Goal: Task Accomplishment & Management: Use online tool/utility

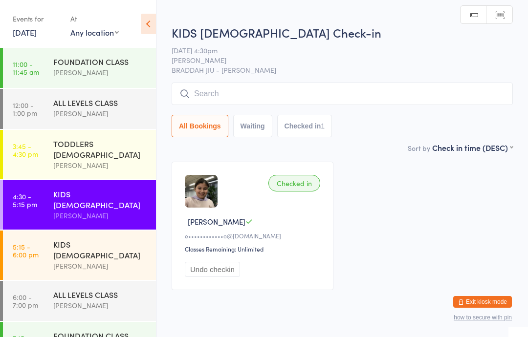
click at [284, 92] on input "search" at bounding box center [342, 94] width 341 height 22
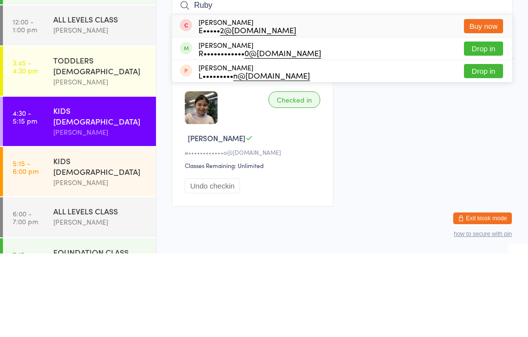
type input "Ruby"
click at [482, 125] on button "Drop in" at bounding box center [483, 132] width 39 height 14
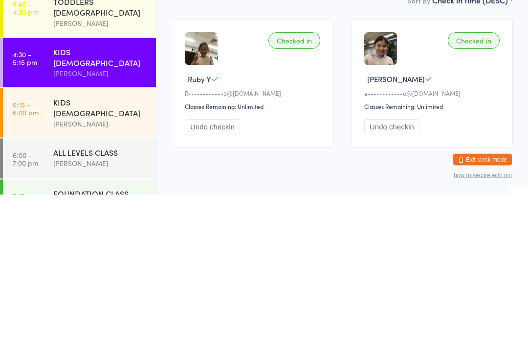
click at [115, 239] on div "KIDS [DEMOGRAPHIC_DATA]" at bounding box center [100, 250] width 94 height 22
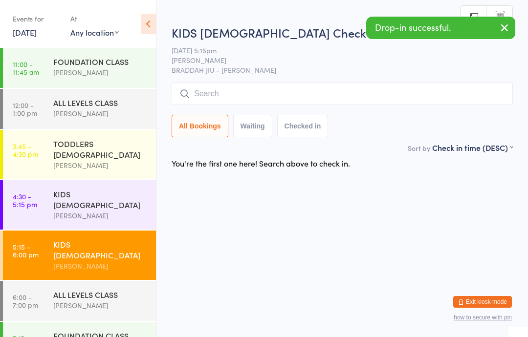
click at [325, 89] on input "search" at bounding box center [342, 94] width 341 height 22
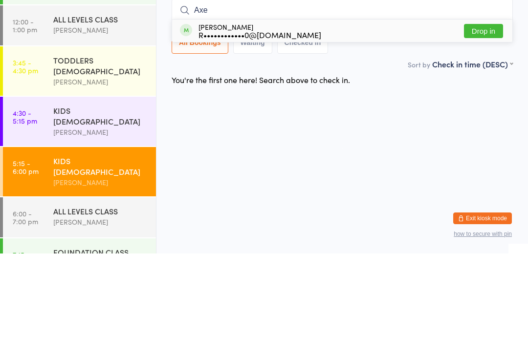
type input "Axe"
click at [485, 108] on button "Drop in" at bounding box center [483, 115] width 39 height 14
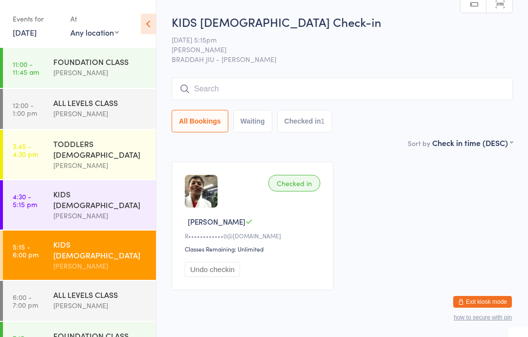
click at [47, 198] on link "4:30 - 5:15 pm KIDS [DEMOGRAPHIC_DATA] [PERSON_NAME]" at bounding box center [79, 204] width 153 height 49
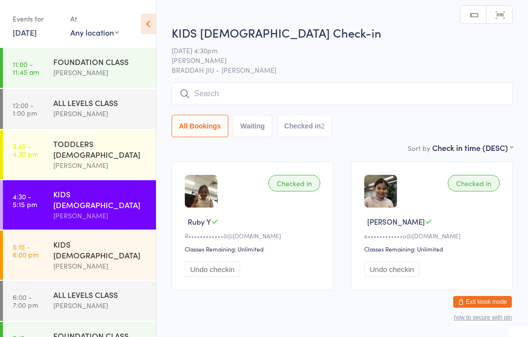
click at [486, 111] on div "All Bookings Waiting Checked in 2" at bounding box center [342, 110] width 341 height 55
click at [445, 102] on input "search" at bounding box center [342, 94] width 341 height 22
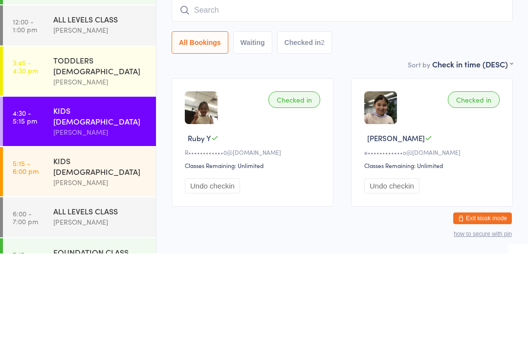
type input "K"
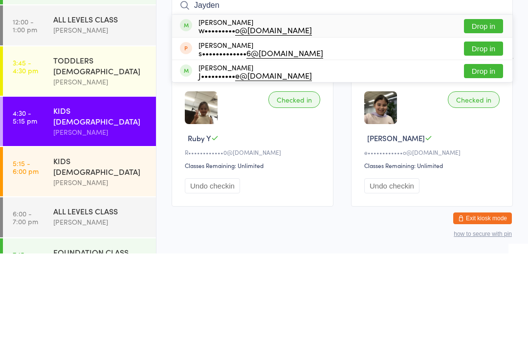
type input "Jayden"
click at [483, 103] on button "Drop in" at bounding box center [483, 110] width 39 height 14
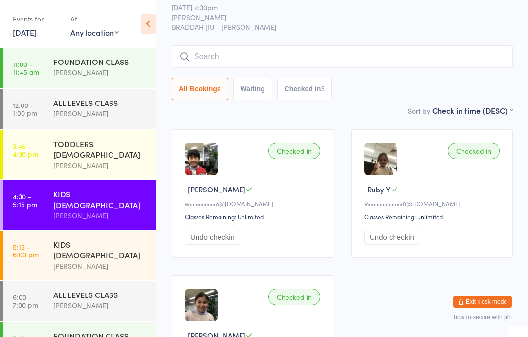
click at [16, 196] on time "4:30 - 5:15 pm" at bounding box center [25, 201] width 24 height 16
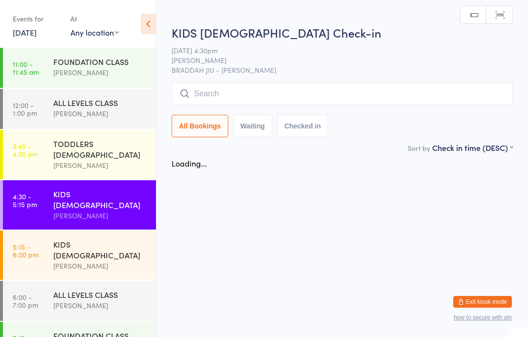
scroll to position [0, 0]
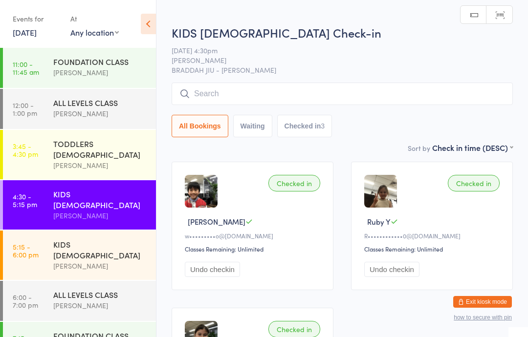
click at [460, 94] on input "search" at bounding box center [342, 94] width 341 height 22
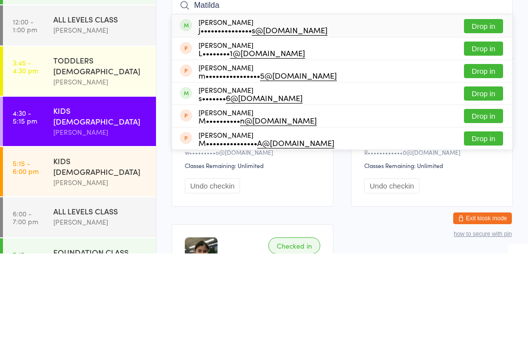
type input "Matilda"
click at [485, 103] on button "Drop in" at bounding box center [483, 110] width 39 height 14
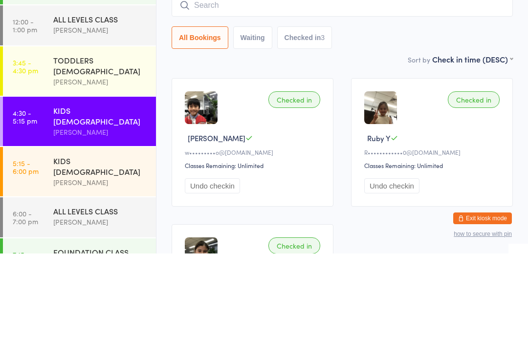
scroll to position [84, 0]
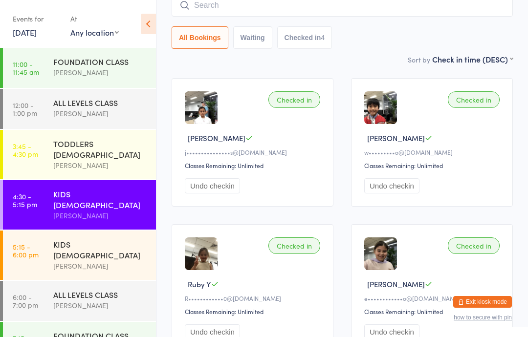
click at [192, 12] on input "search" at bounding box center [342, 5] width 341 height 22
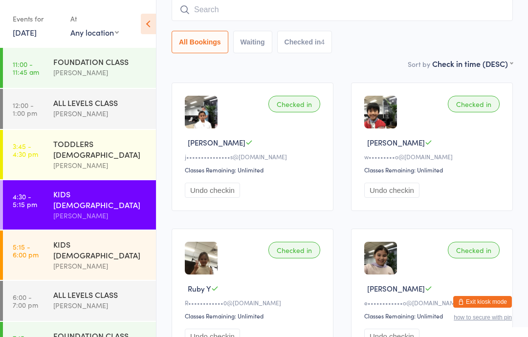
scroll to position [79, 0]
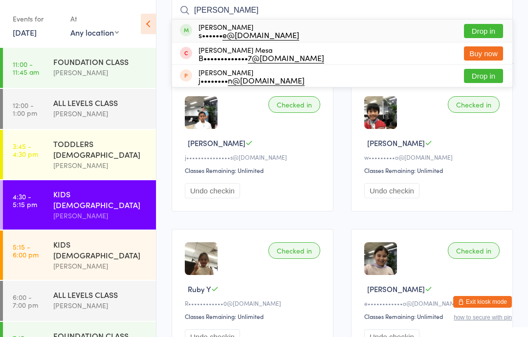
type input "[PERSON_NAME]"
click at [490, 31] on button "Drop in" at bounding box center [483, 31] width 39 height 14
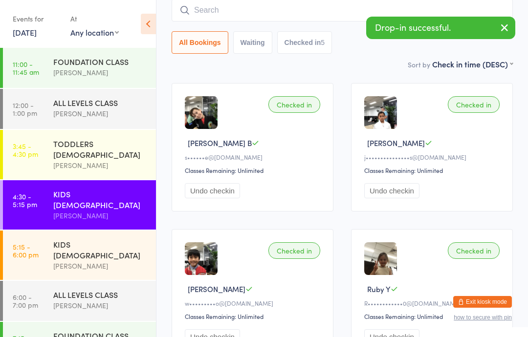
click at [87, 289] on div "ALL LEVELS CLASS" at bounding box center [100, 294] width 94 height 11
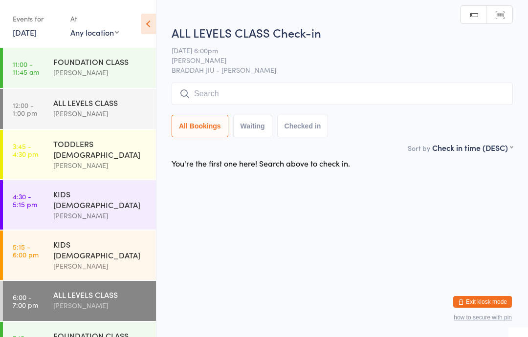
click at [209, 95] on input "search" at bounding box center [342, 94] width 341 height 22
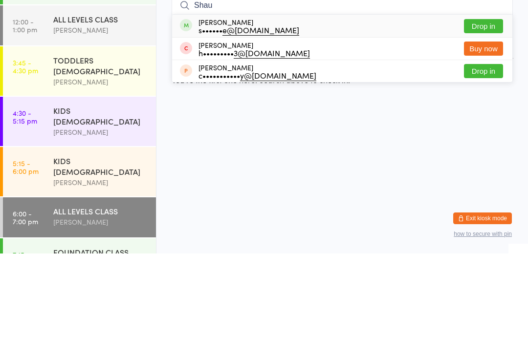
type input "Shau"
click at [487, 103] on button "Drop in" at bounding box center [483, 110] width 39 height 14
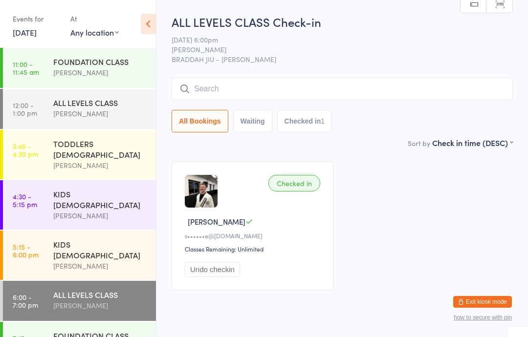
click at [114, 189] on div "KIDS [DEMOGRAPHIC_DATA]" at bounding box center [100, 200] width 94 height 22
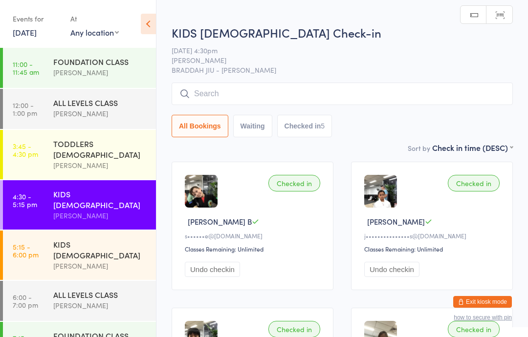
click at [302, 97] on input "search" at bounding box center [342, 94] width 341 height 22
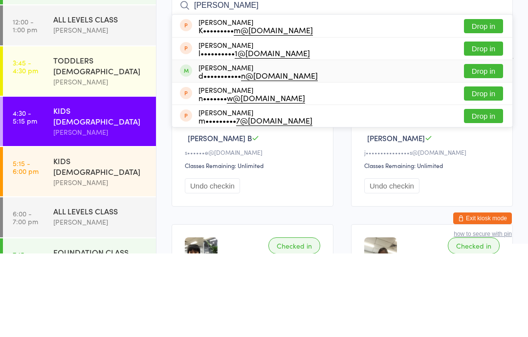
type input "[PERSON_NAME]"
click at [234, 155] on div "d••••••••••• n@[DOMAIN_NAME]" at bounding box center [257, 159] width 119 height 8
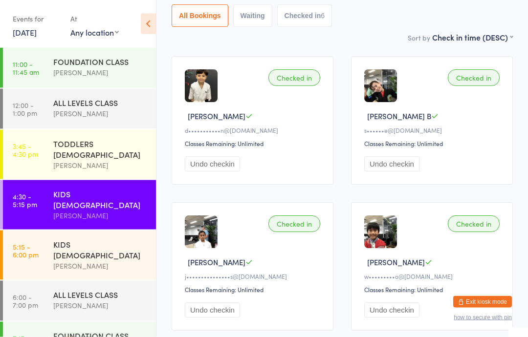
scroll to position [98, 0]
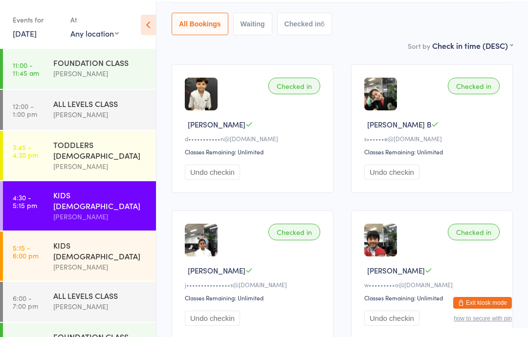
click at [90, 231] on div "KIDS [DEMOGRAPHIC_DATA] [PERSON_NAME]" at bounding box center [104, 255] width 103 height 49
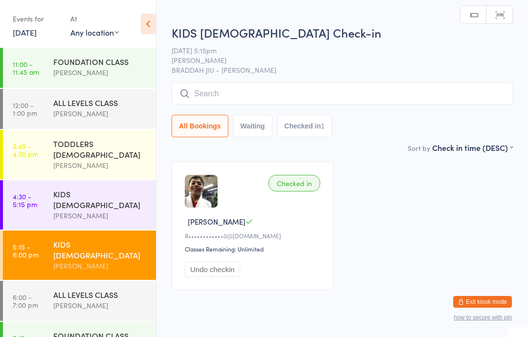
click at [392, 82] on div "KIDS [DEMOGRAPHIC_DATA] Check-in [DATE] 5:15pm [PERSON_NAME] BRADDAH JIU - JITS…" at bounding box center [342, 83] width 341 height 118
click at [405, 100] on input "search" at bounding box center [342, 94] width 341 height 22
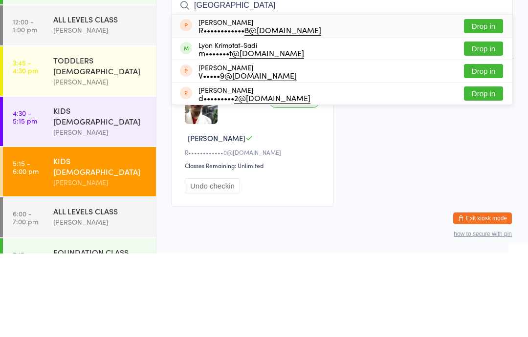
type input "[GEOGRAPHIC_DATA]"
click at [495, 125] on button "Drop in" at bounding box center [483, 132] width 39 height 14
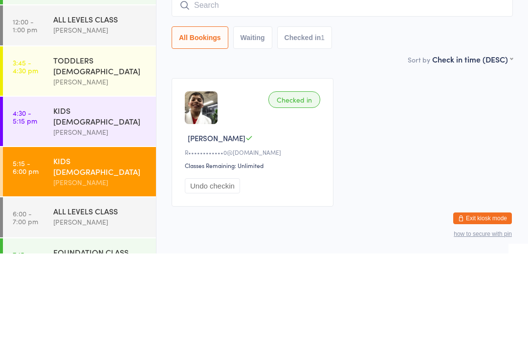
scroll to position [32, 0]
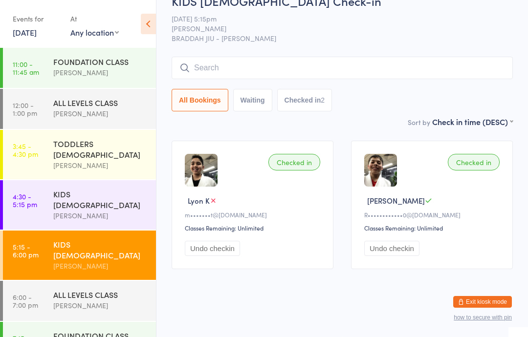
click at [449, 44] on div "KIDS [DEMOGRAPHIC_DATA] Check-in [DATE] 5:15pm [PERSON_NAME] BRADDAH JIU - JITS…" at bounding box center [342, 55] width 341 height 124
click at [387, 66] on input "search" at bounding box center [342, 68] width 341 height 22
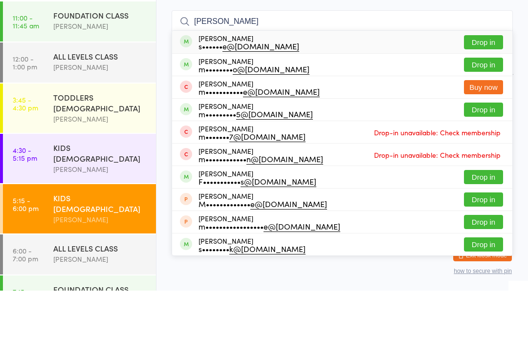
type input "[PERSON_NAME]"
click at [496, 82] on button "Drop in" at bounding box center [483, 89] width 39 height 14
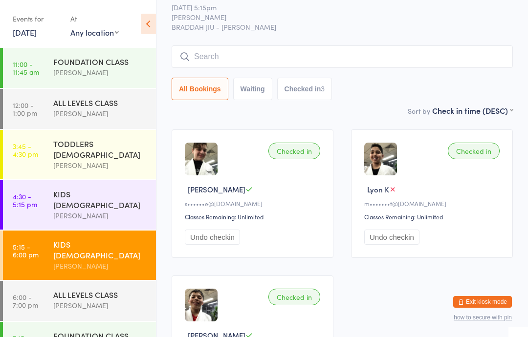
click at [421, 50] on input "search" at bounding box center [342, 56] width 341 height 22
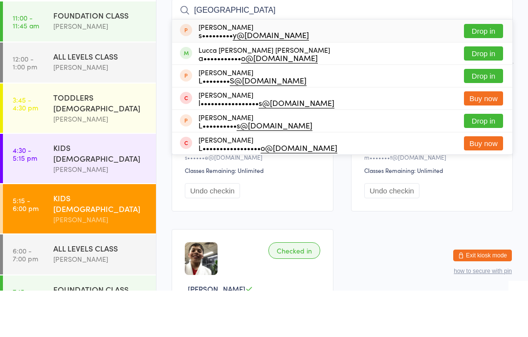
type input "[GEOGRAPHIC_DATA]"
click at [251, 100] on div "a••••••••••• o@[DOMAIN_NAME]" at bounding box center [264, 104] width 132 height 8
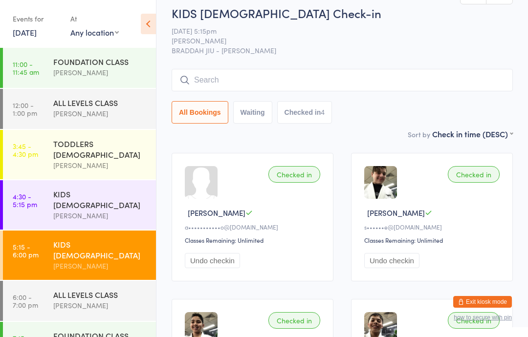
scroll to position [0, 0]
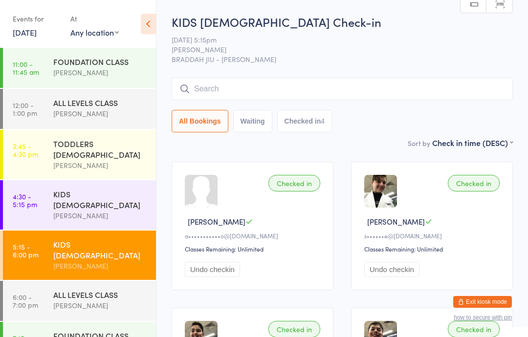
click at [448, 48] on span "[PERSON_NAME]" at bounding box center [335, 49] width 326 height 10
click at [123, 261] on div "[PERSON_NAME]" at bounding box center [100, 266] width 94 height 11
click at [44, 195] on link "4:30 - 5:15 pm KIDS [DEMOGRAPHIC_DATA] [PERSON_NAME]" at bounding box center [79, 204] width 153 height 49
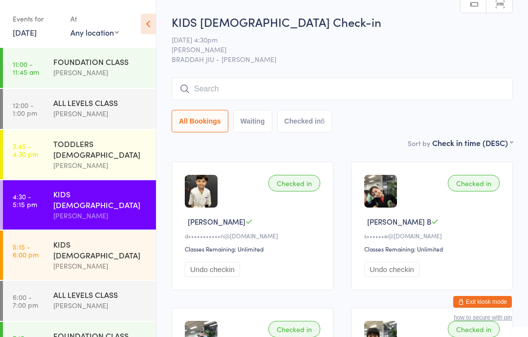
click at [377, 100] on input "search" at bounding box center [342, 89] width 341 height 22
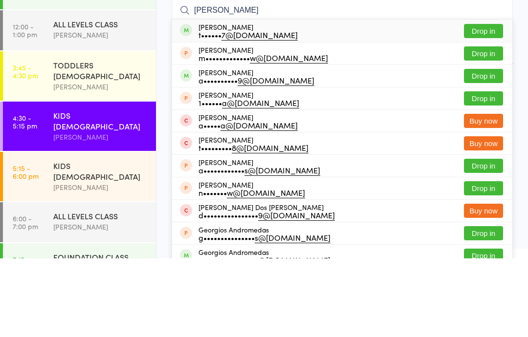
type input "[PERSON_NAME]"
click at [483, 103] on button "Drop in" at bounding box center [483, 110] width 39 height 14
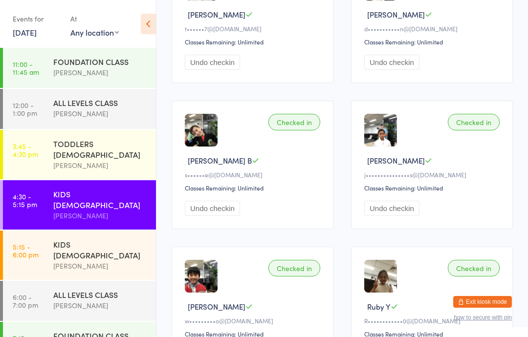
scroll to position [209, 0]
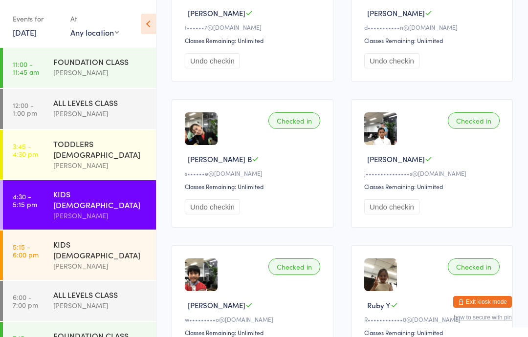
click at [108, 239] on div "KIDS [DEMOGRAPHIC_DATA]" at bounding box center [100, 250] width 94 height 22
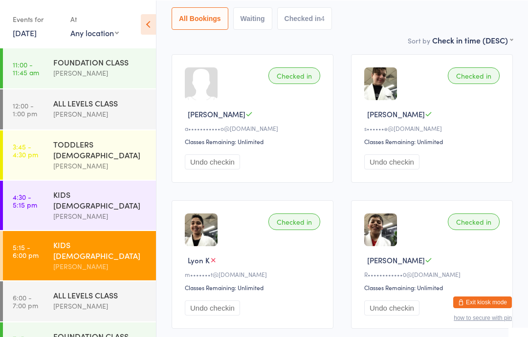
scroll to position [108, 0]
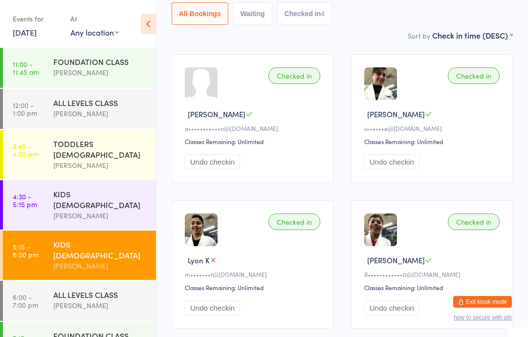
click at [72, 289] on div "ALL LEVELS CLASS" at bounding box center [100, 294] width 94 height 11
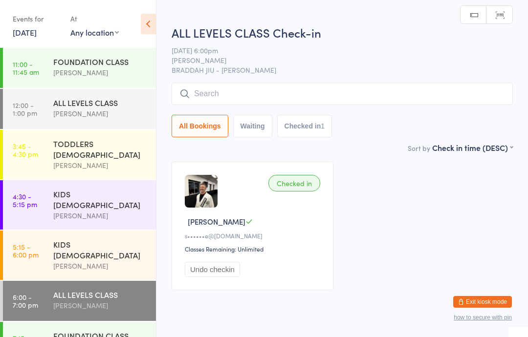
click at [233, 91] on input "search" at bounding box center [342, 94] width 341 height 22
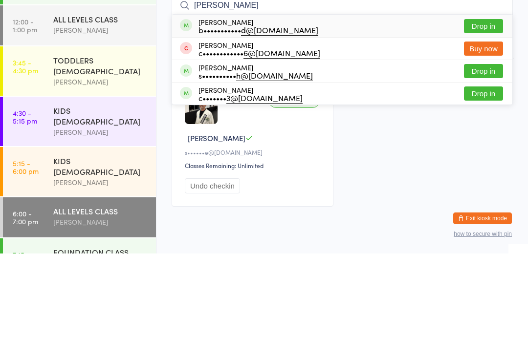
type input "[PERSON_NAME]"
click at [482, 103] on button "Drop in" at bounding box center [483, 110] width 39 height 14
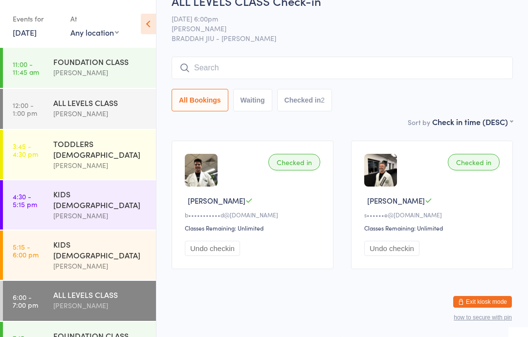
click at [249, 57] on input "search" at bounding box center [342, 68] width 341 height 22
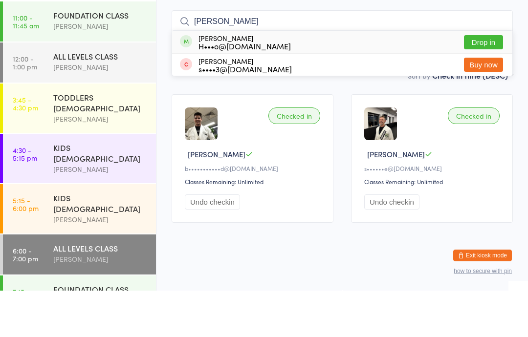
type input "[PERSON_NAME]"
click at [488, 104] on button "Buy now" at bounding box center [483, 111] width 39 height 14
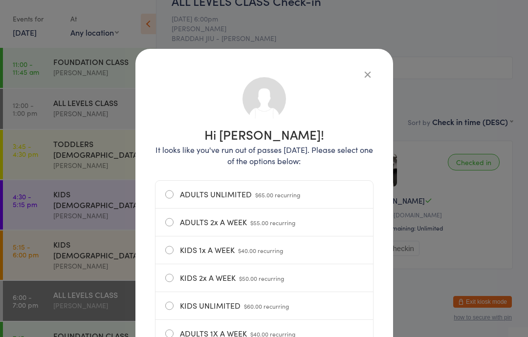
click at [362, 79] on button "button" at bounding box center [368, 74] width 12 height 12
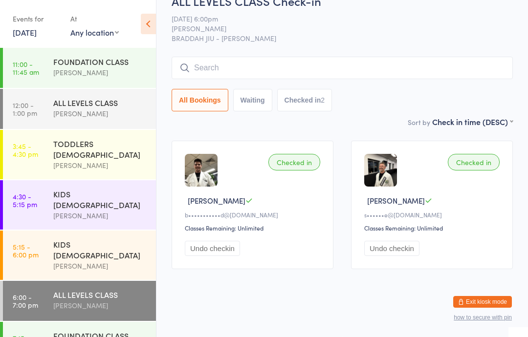
click at [259, 57] on input "search" at bounding box center [342, 68] width 341 height 22
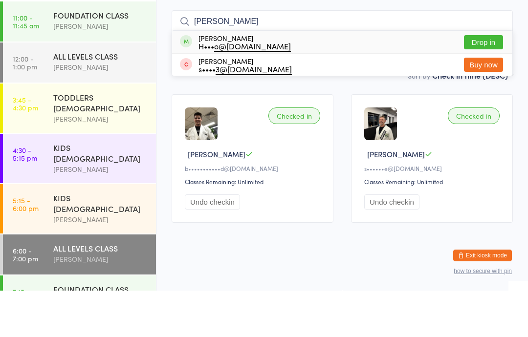
type input "[PERSON_NAME]"
click at [484, 82] on button "Drop in" at bounding box center [483, 89] width 39 height 14
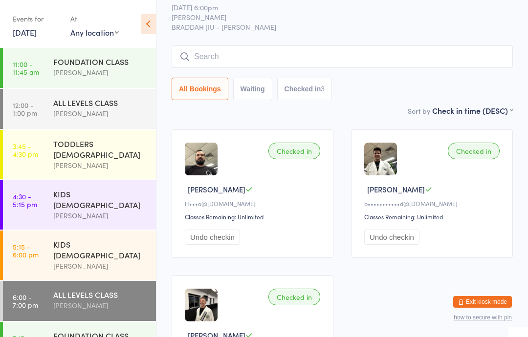
click at [198, 58] on input "search" at bounding box center [342, 56] width 341 height 22
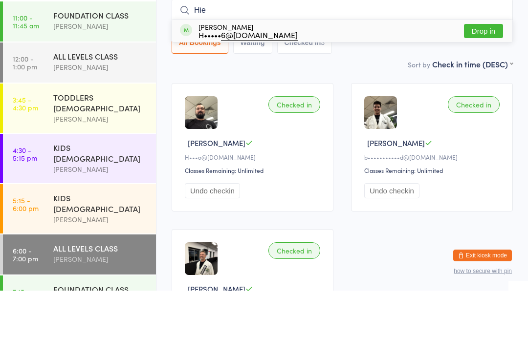
type input "Hie"
click at [200, 77] on div "H••••• 6@[DOMAIN_NAME]" at bounding box center [247, 81] width 99 height 8
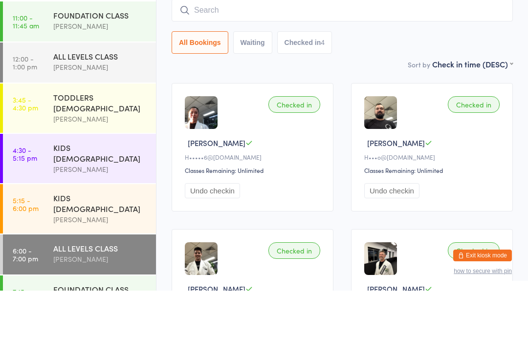
click at [273, 75] on main "ALL LEVELS CLASS Check-in [DATE] 6:00pm [PERSON_NAME] BRADDAH JIU - JITSU SYDEN…" at bounding box center [342, 197] width 341 height 432
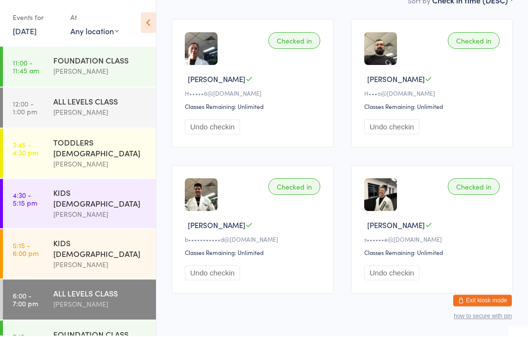
scroll to position [141, 0]
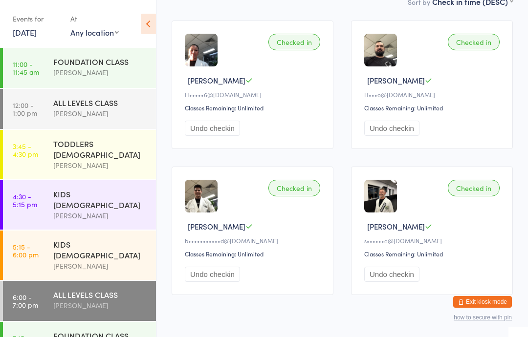
click at [44, 281] on link "6:00 - 7:00 pm ALL LEVELS CLASS [PERSON_NAME]" at bounding box center [79, 301] width 153 height 40
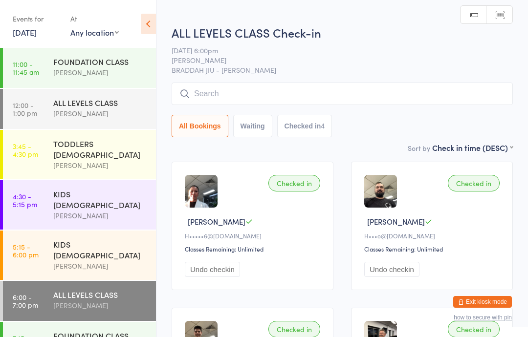
click at [423, 93] on input "search" at bounding box center [342, 94] width 341 height 22
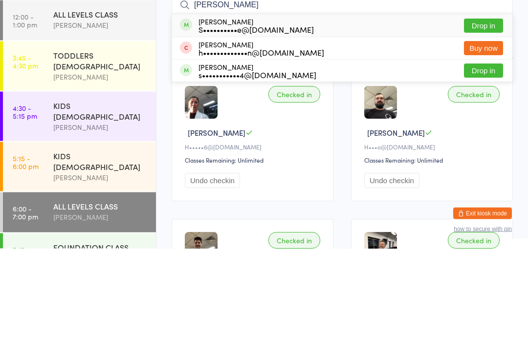
type input "[PERSON_NAME]"
click at [486, 108] on button "Drop in" at bounding box center [483, 115] width 39 height 14
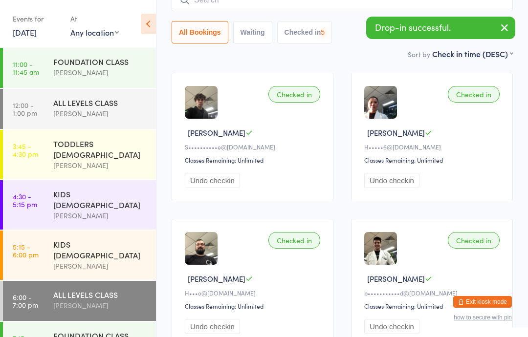
click at [49, 322] on link "7:15 - 8:00 pm FOUNDATION CLASS [PERSON_NAME]" at bounding box center [79, 342] width 153 height 40
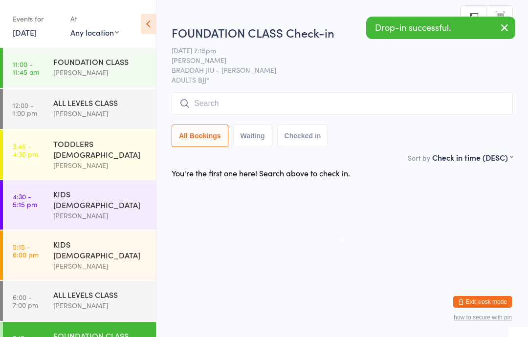
click at [303, 95] on input "search" at bounding box center [342, 103] width 341 height 22
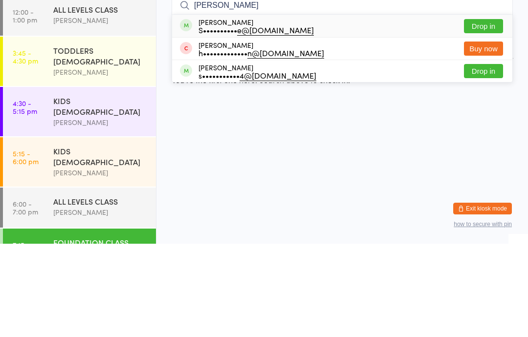
type input "[PERSON_NAME]"
click at [497, 112] on button "Drop in" at bounding box center [483, 119] width 39 height 14
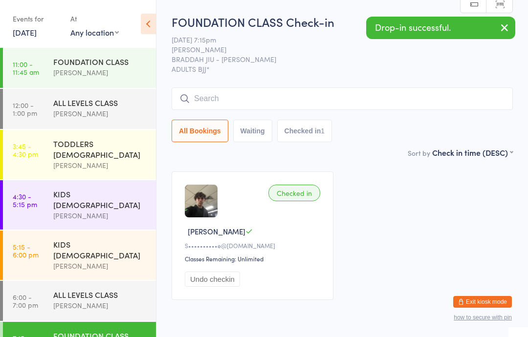
click at [95, 286] on div "ALL LEVELS CLASS [PERSON_NAME]" at bounding box center [104, 300] width 103 height 39
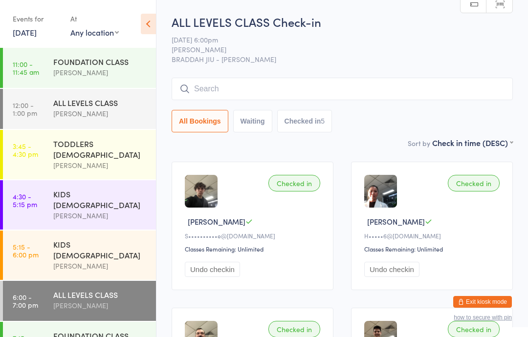
click at [257, 72] on div "ALL LEVELS CLASS Check-in [DATE] 6:00pm [PERSON_NAME] BRADDAH JIU - JITSU SYDEN…" at bounding box center [342, 76] width 341 height 124
click at [280, 100] on input "search" at bounding box center [342, 89] width 341 height 22
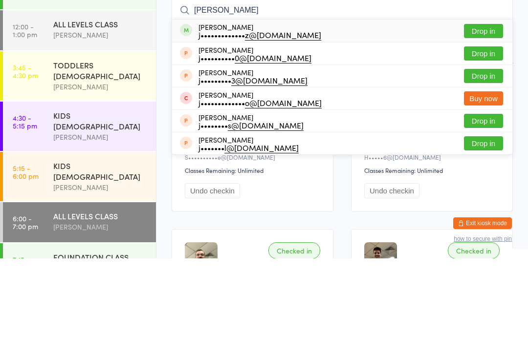
type input "[PERSON_NAME]"
click at [481, 103] on button "Drop in" at bounding box center [483, 110] width 39 height 14
